Goal: Information Seeking & Learning: Learn about a topic

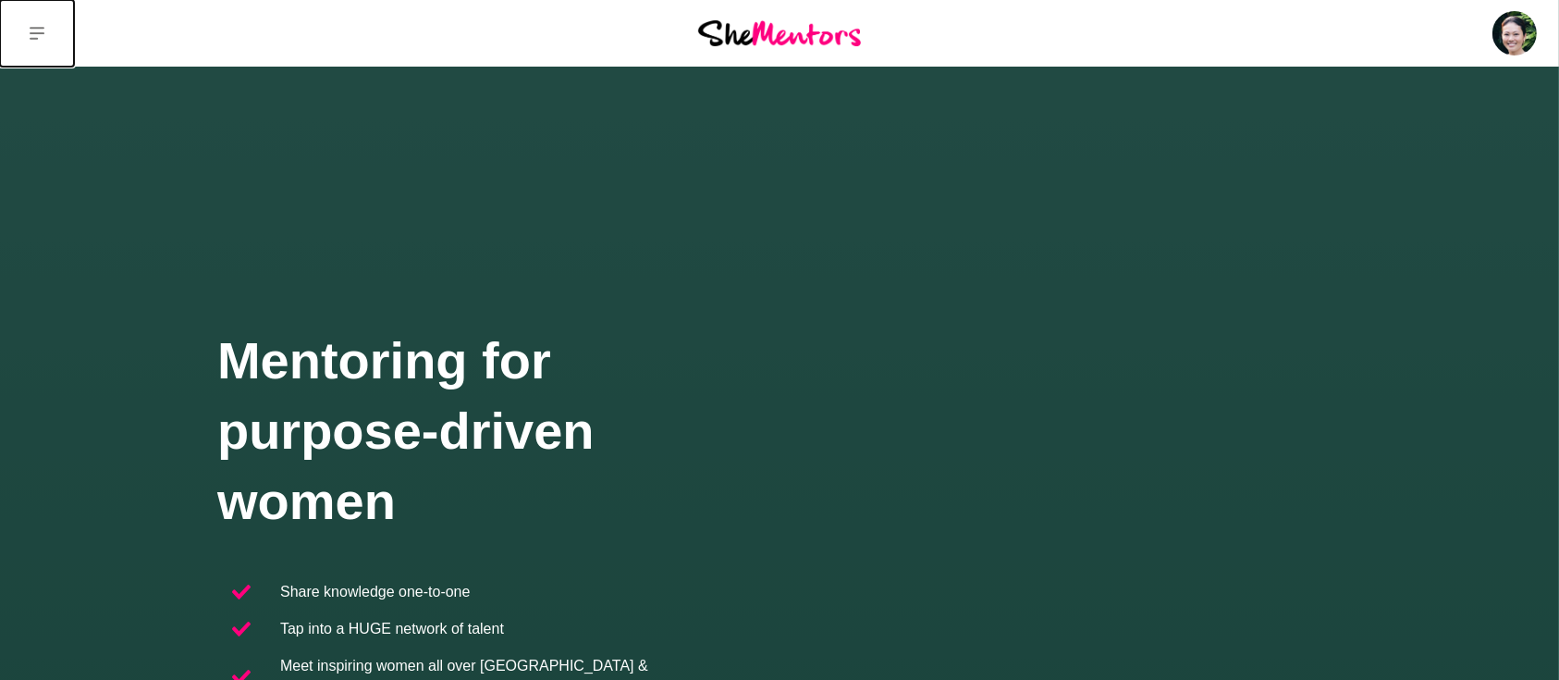
click at [31, 41] on button at bounding box center [37, 33] width 74 height 67
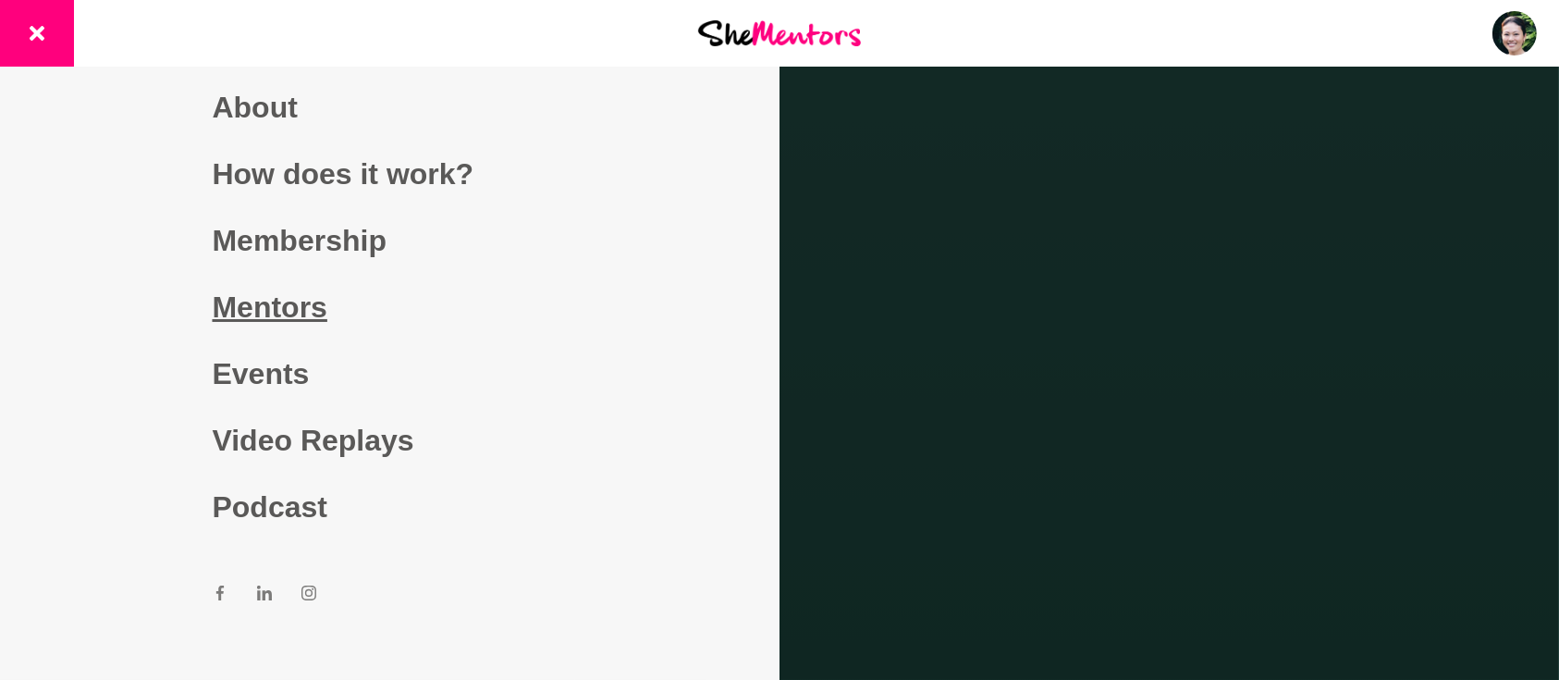
click at [296, 299] on link "Mentors" at bounding box center [390, 307] width 355 height 67
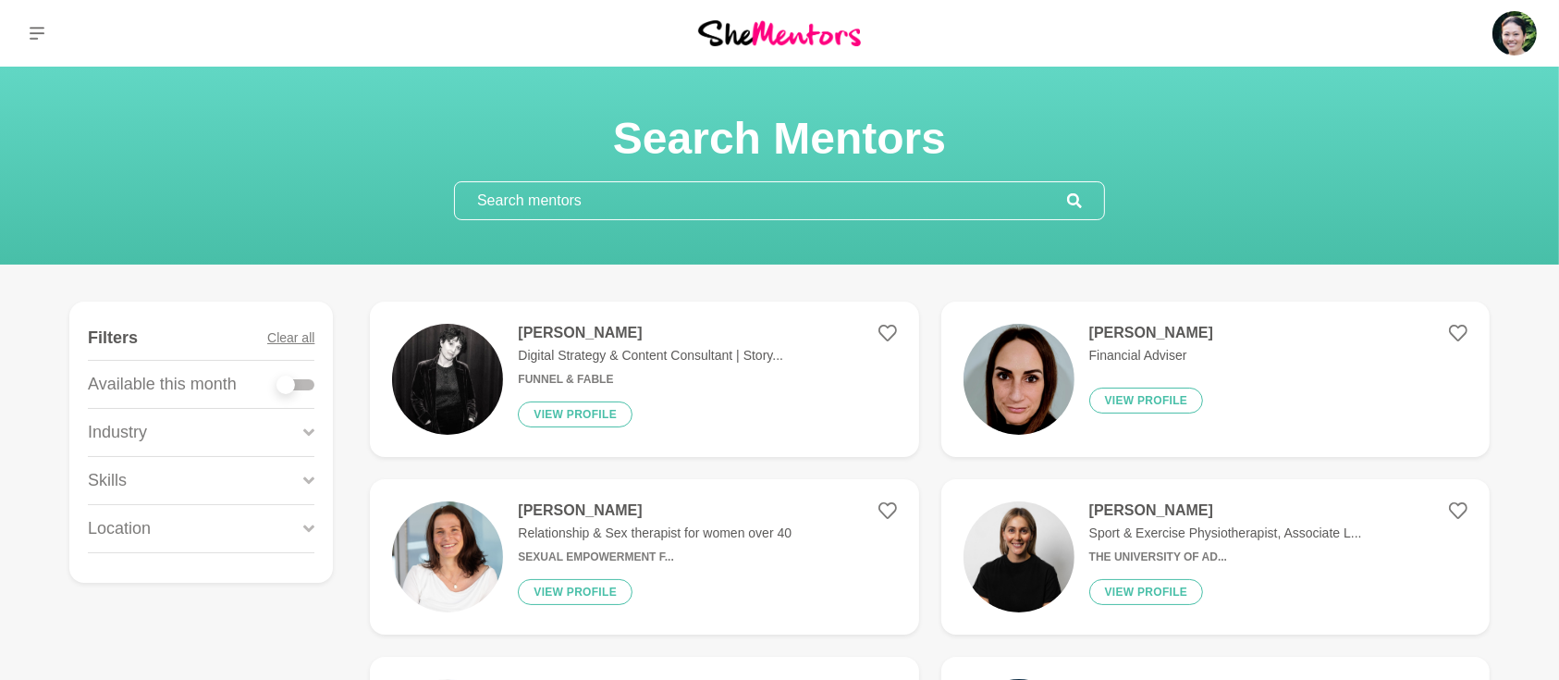
click at [621, 180] on section "Search Mentors" at bounding box center [779, 165] width 710 height 109
click at [630, 201] on input "text" at bounding box center [761, 200] width 612 height 37
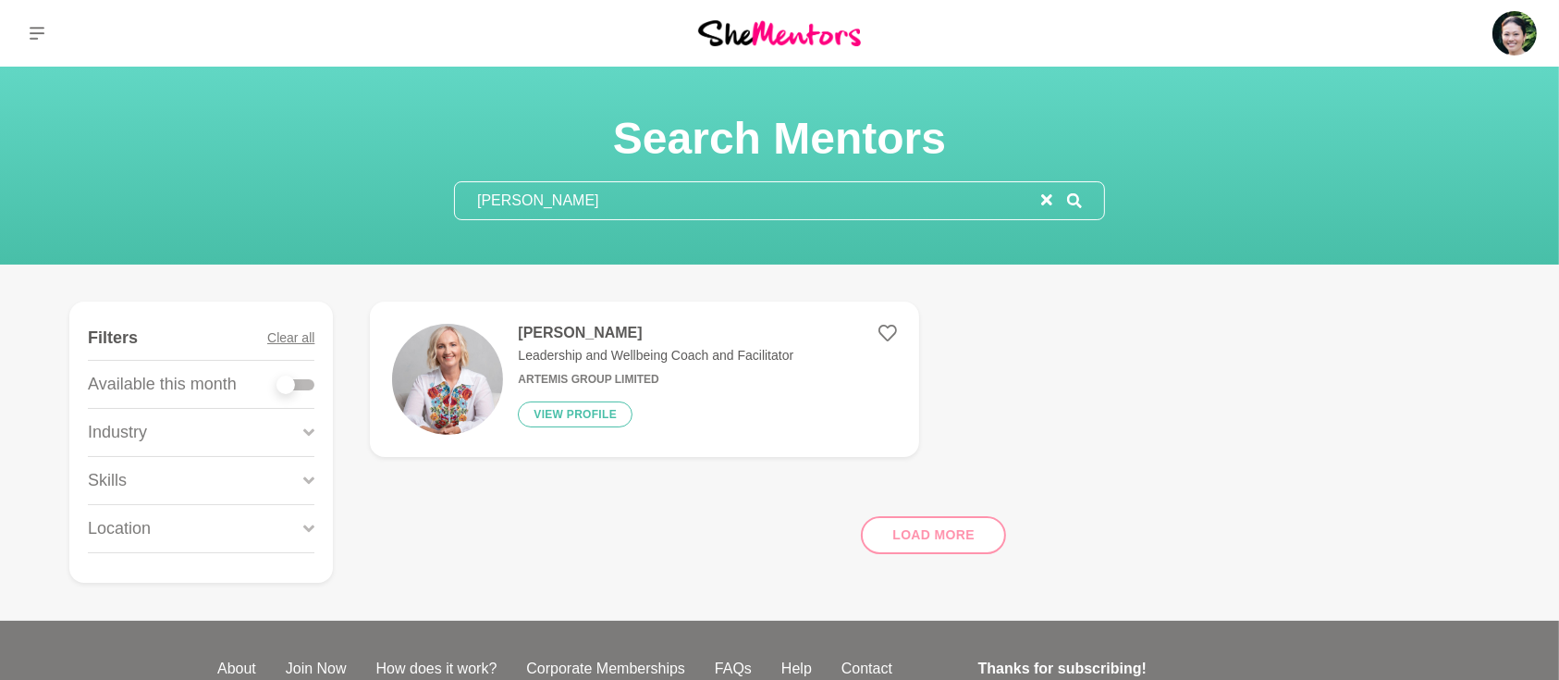
drag, startPoint x: 524, startPoint y: 189, endPoint x: 362, endPoint y: 196, distance: 162.9
click at [369, 203] on div "Search Mentors [PERSON_NAME]" at bounding box center [779, 165] width 1515 height 109
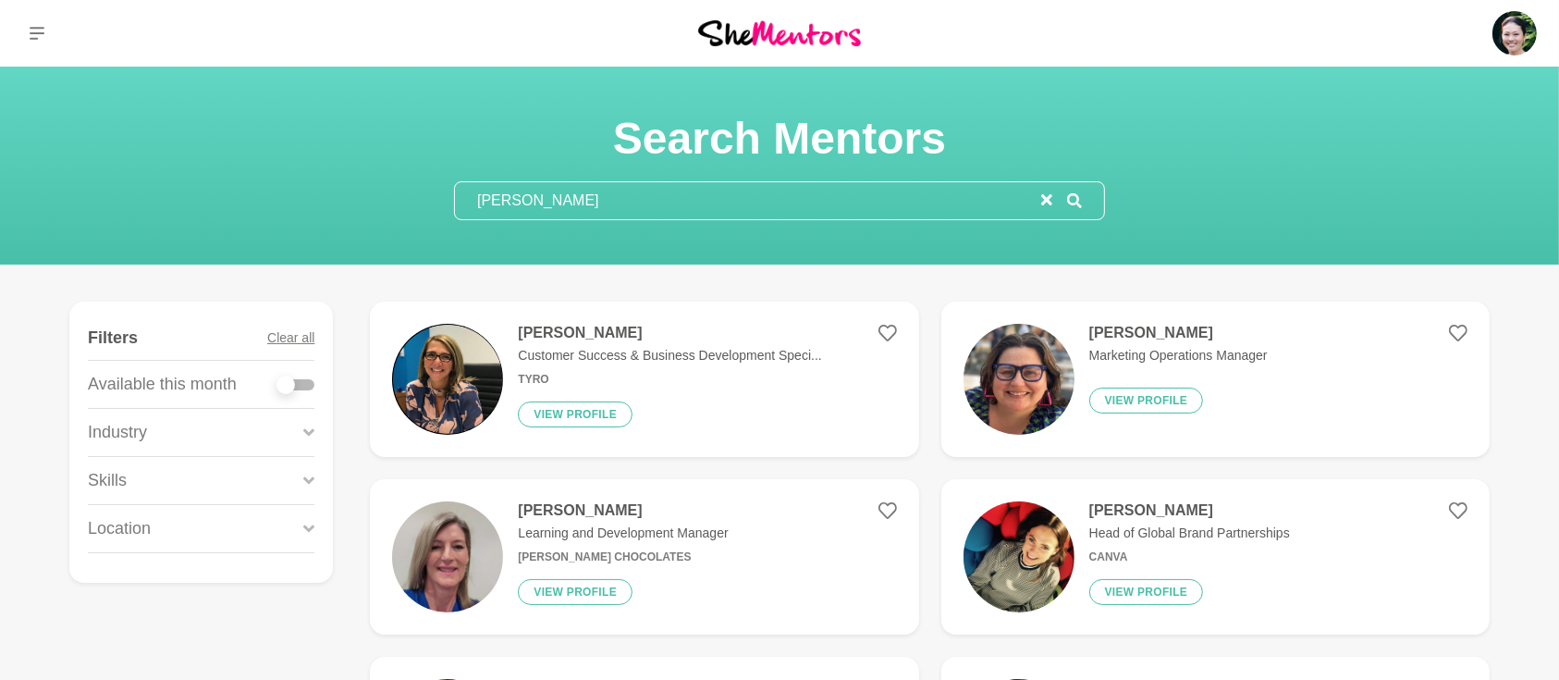
type input "[PERSON_NAME]"
click at [582, 512] on h4 "[PERSON_NAME]" at bounding box center [623, 510] width 210 height 18
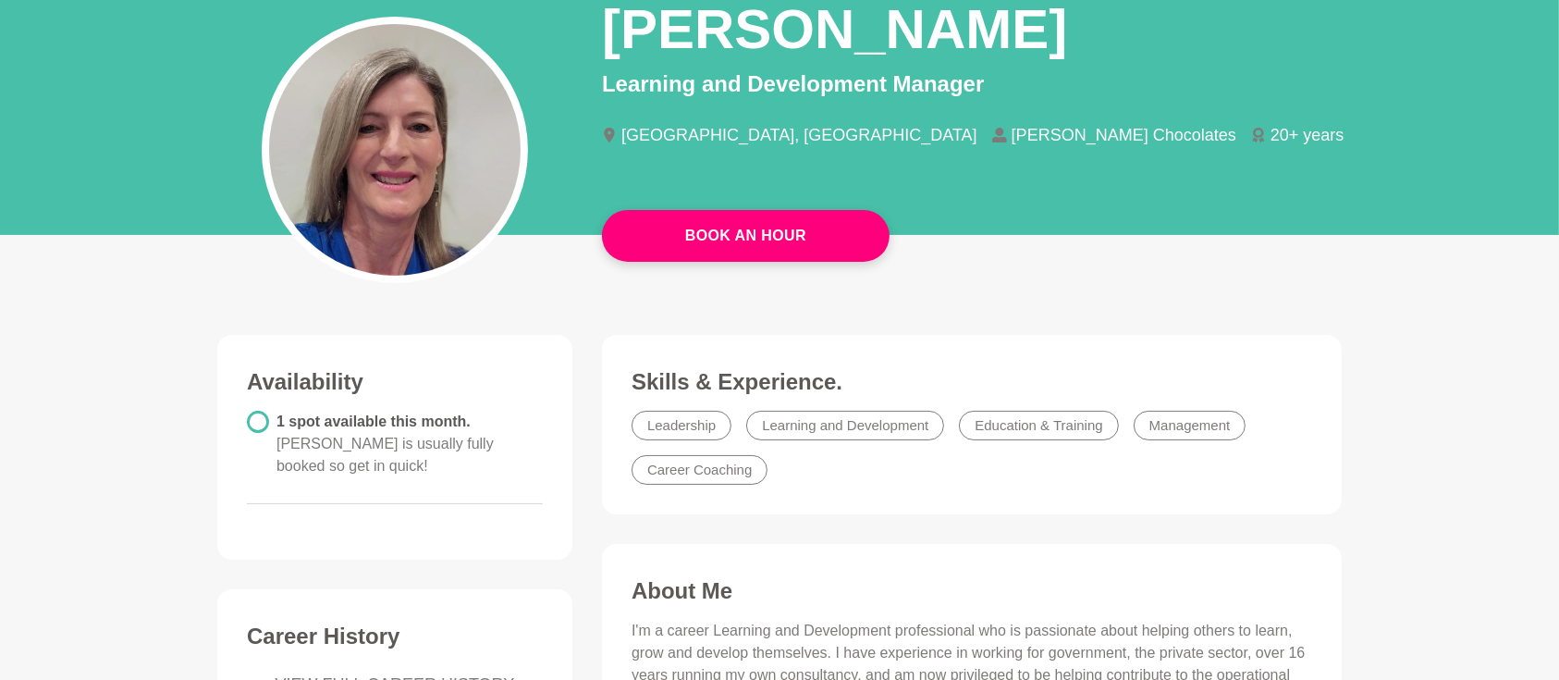
scroll to position [164, 0]
